Goal: Task Accomplishment & Management: Manage account settings

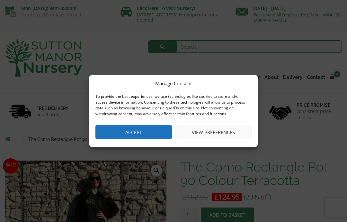
click at [219, 129] on button "View preferences" at bounding box center [213, 132] width 76 height 14
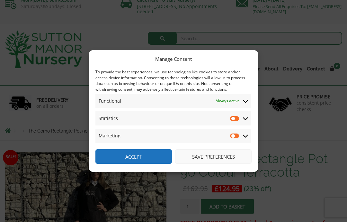
scroll to position [7, 0]
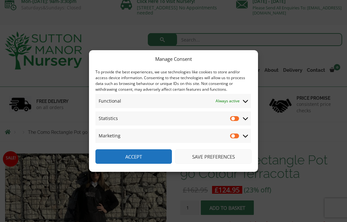
click at [240, 121] on input "Statistics" at bounding box center [235, 118] width 10 height 6
click at [230, 121] on input "Statistics" at bounding box center [235, 118] width 10 height 6
click at [248, 121] on span at bounding box center [246, 118] width 6 height 6
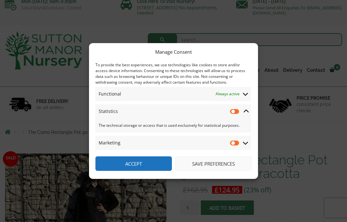
click at [237, 114] on input "Statistics" at bounding box center [235, 111] width 10 height 6
checkbox input "true"
click at [235, 146] on input "Marketing" at bounding box center [235, 142] width 10 height 6
checkbox input "true"
click at [247, 97] on icon at bounding box center [245, 94] width 5 height 6
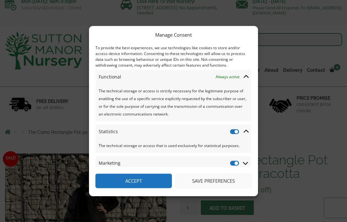
click at [232, 135] on input "Statistics" at bounding box center [235, 131] width 10 height 6
checkbox input "false"
click at [234, 166] on input "Marketing" at bounding box center [235, 163] width 10 height 6
checkbox input "false"
click at [279, 59] on div "Manage Consent To provide the best experiences, we use technologies like cookie…" at bounding box center [173, 111] width 347 height 222
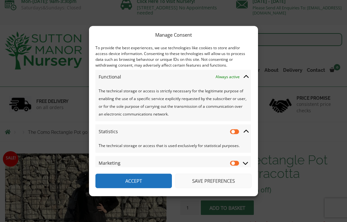
click at [210, 188] on button "Save preferences" at bounding box center [213, 180] width 76 height 14
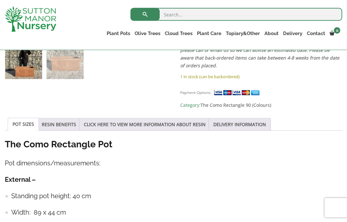
scroll to position [276, 0]
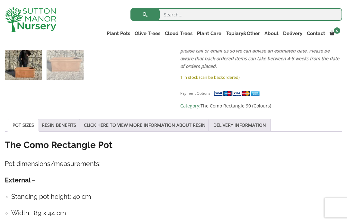
click at [74, 125] on link "RESIN BENEFITS" at bounding box center [59, 125] width 34 height 12
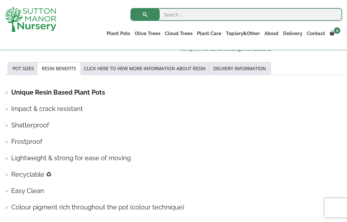
scroll to position [334, 0]
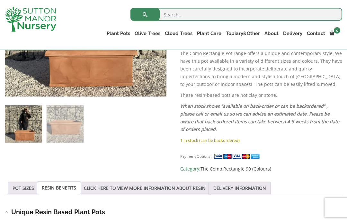
click at [27, 188] on link "POT SIZES" at bounding box center [24, 188] width 22 height 12
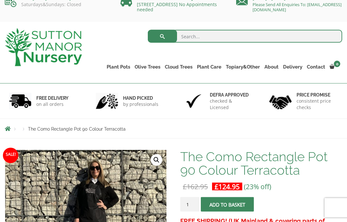
scroll to position [0, 0]
